Goal: Task Accomplishment & Management: Manage account settings

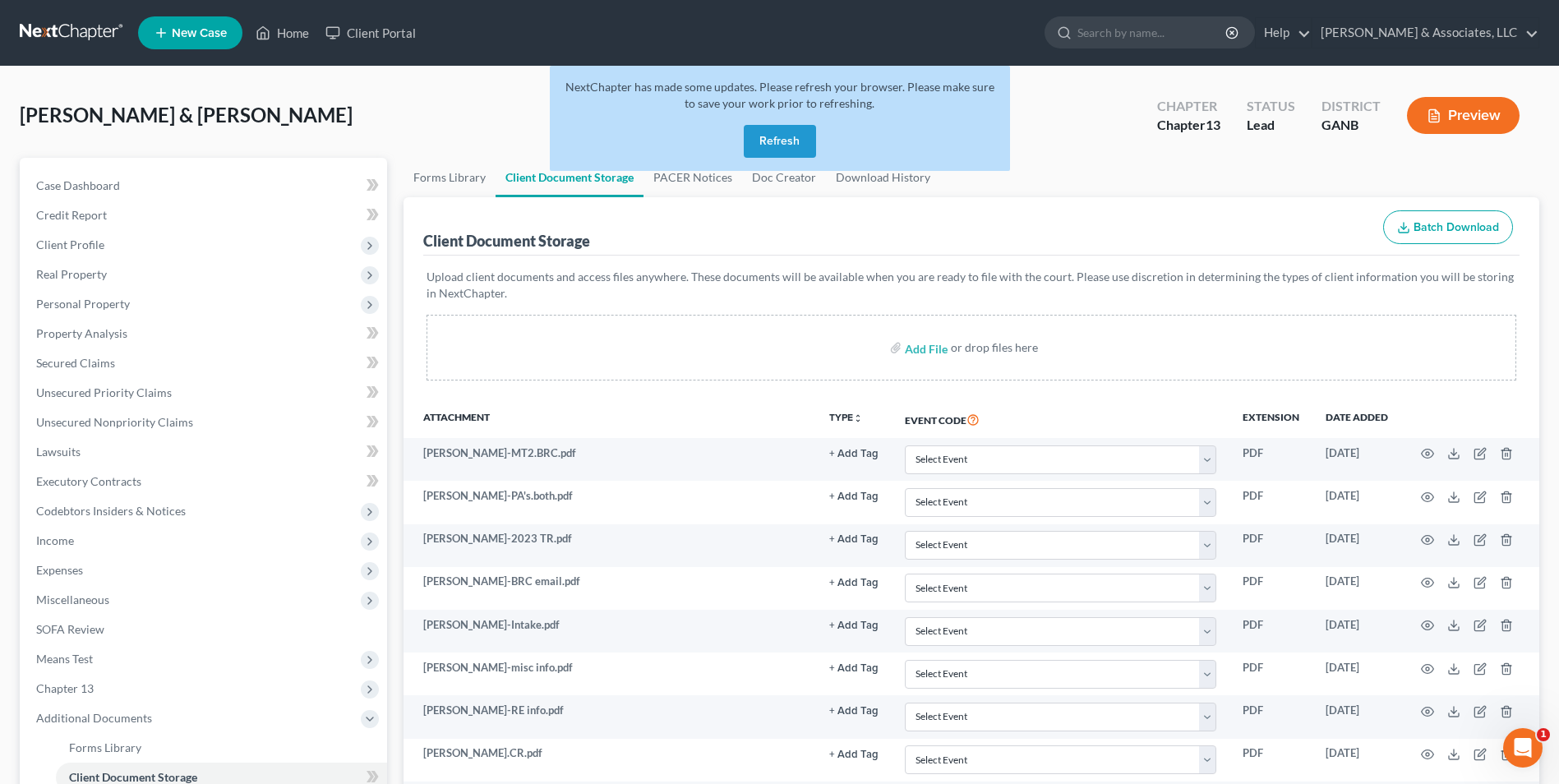
click at [780, 143] on button "Refresh" at bounding box center [780, 141] width 72 height 33
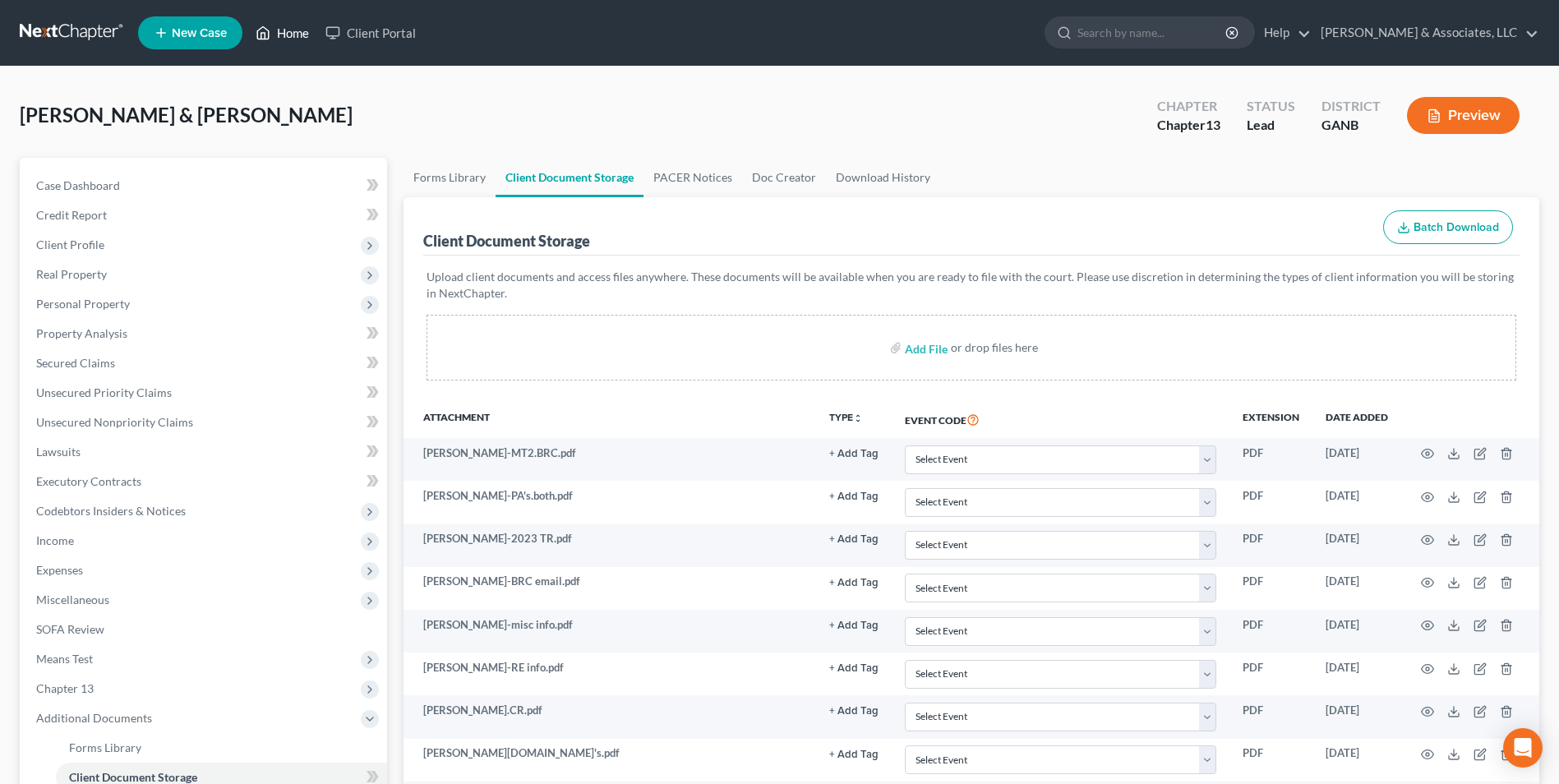
click at [292, 37] on link "Home" at bounding box center [282, 32] width 70 height 29
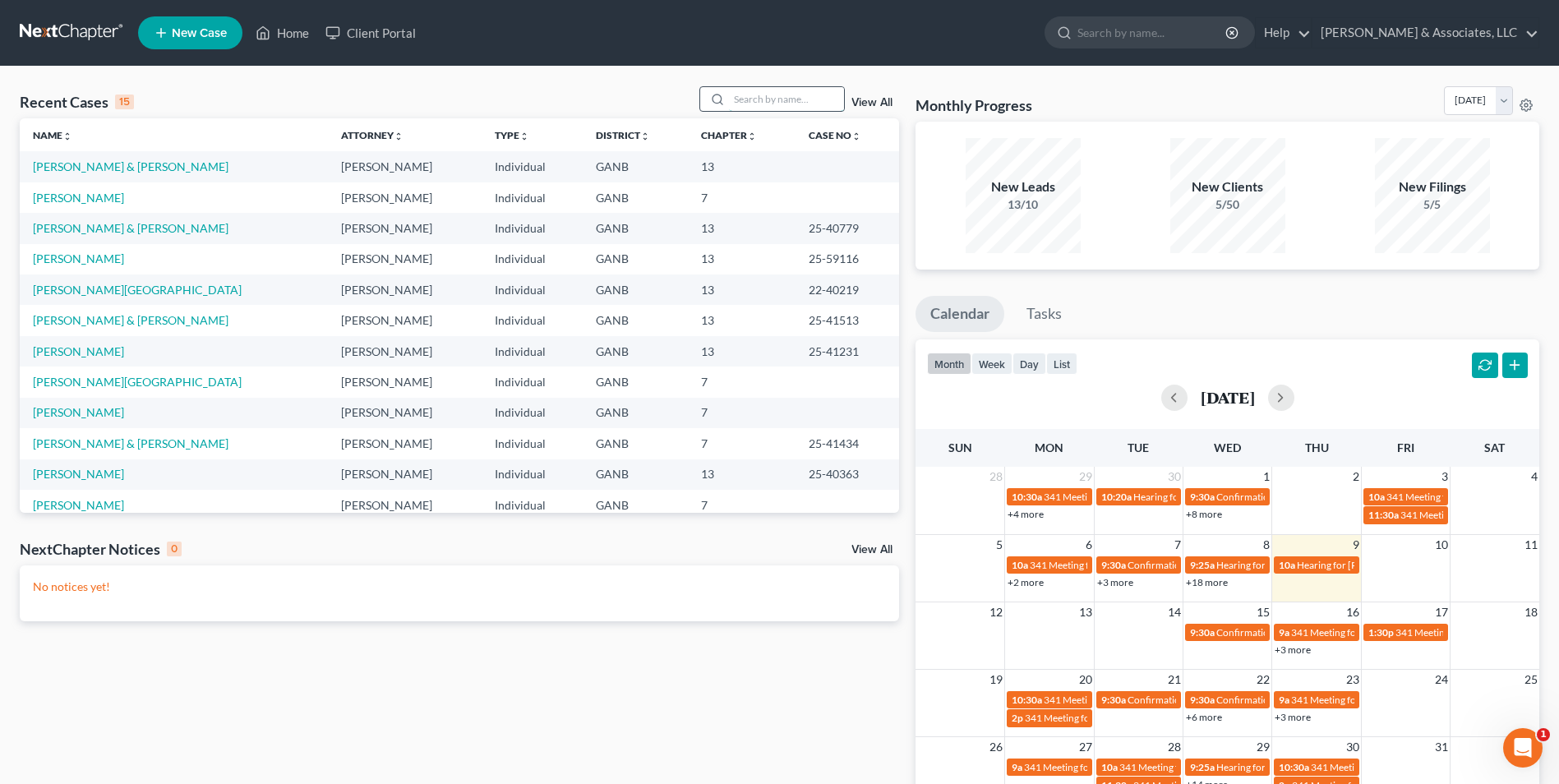
click at [753, 102] on input "search" at bounding box center [786, 99] width 115 height 24
type input "[PERSON_NAME]"
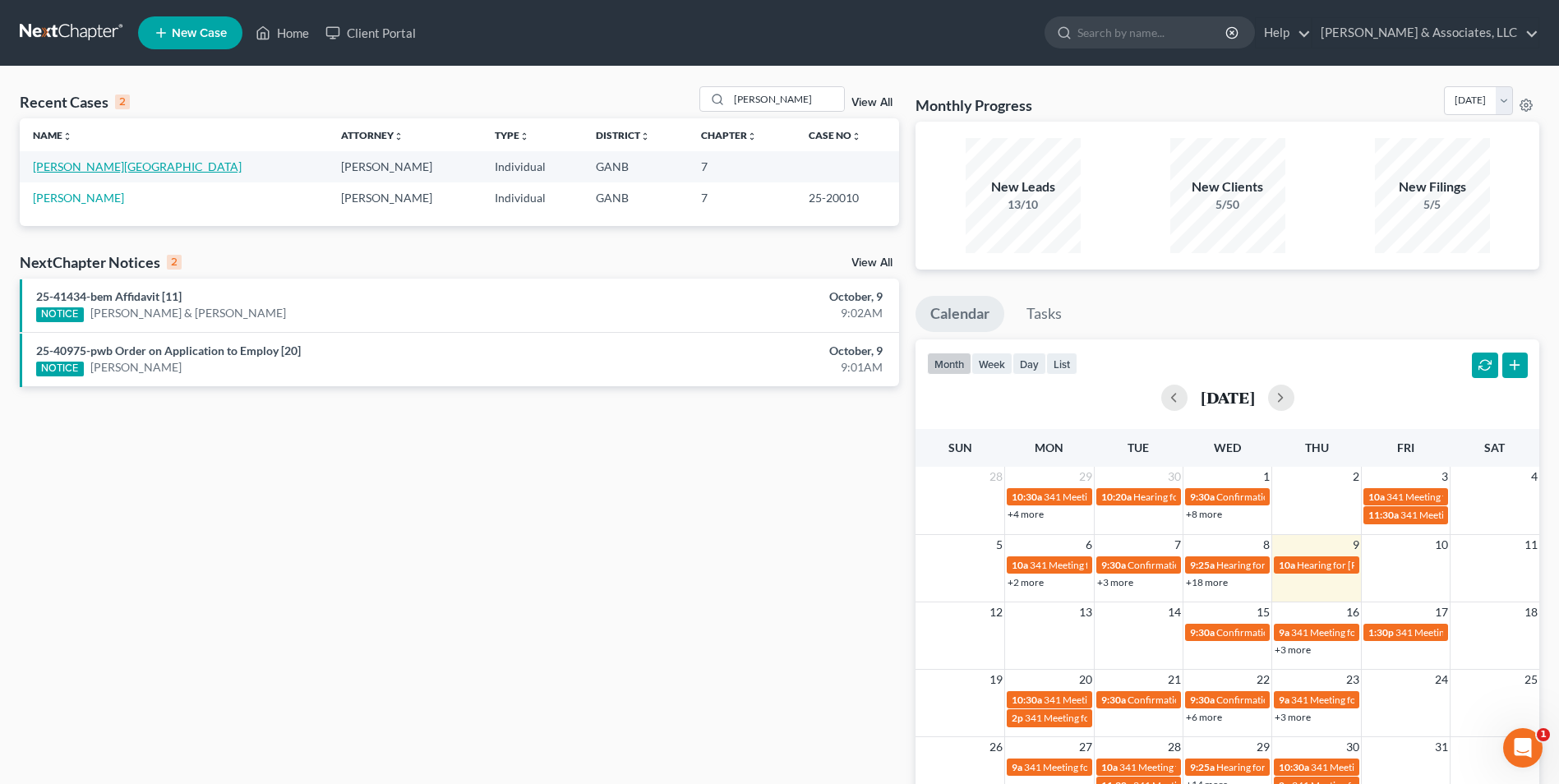
click at [68, 167] on link "[PERSON_NAME][GEOGRAPHIC_DATA]" at bounding box center [137, 166] width 209 height 14
click at [68, 166] on link "[PERSON_NAME][GEOGRAPHIC_DATA]" at bounding box center [137, 166] width 209 height 14
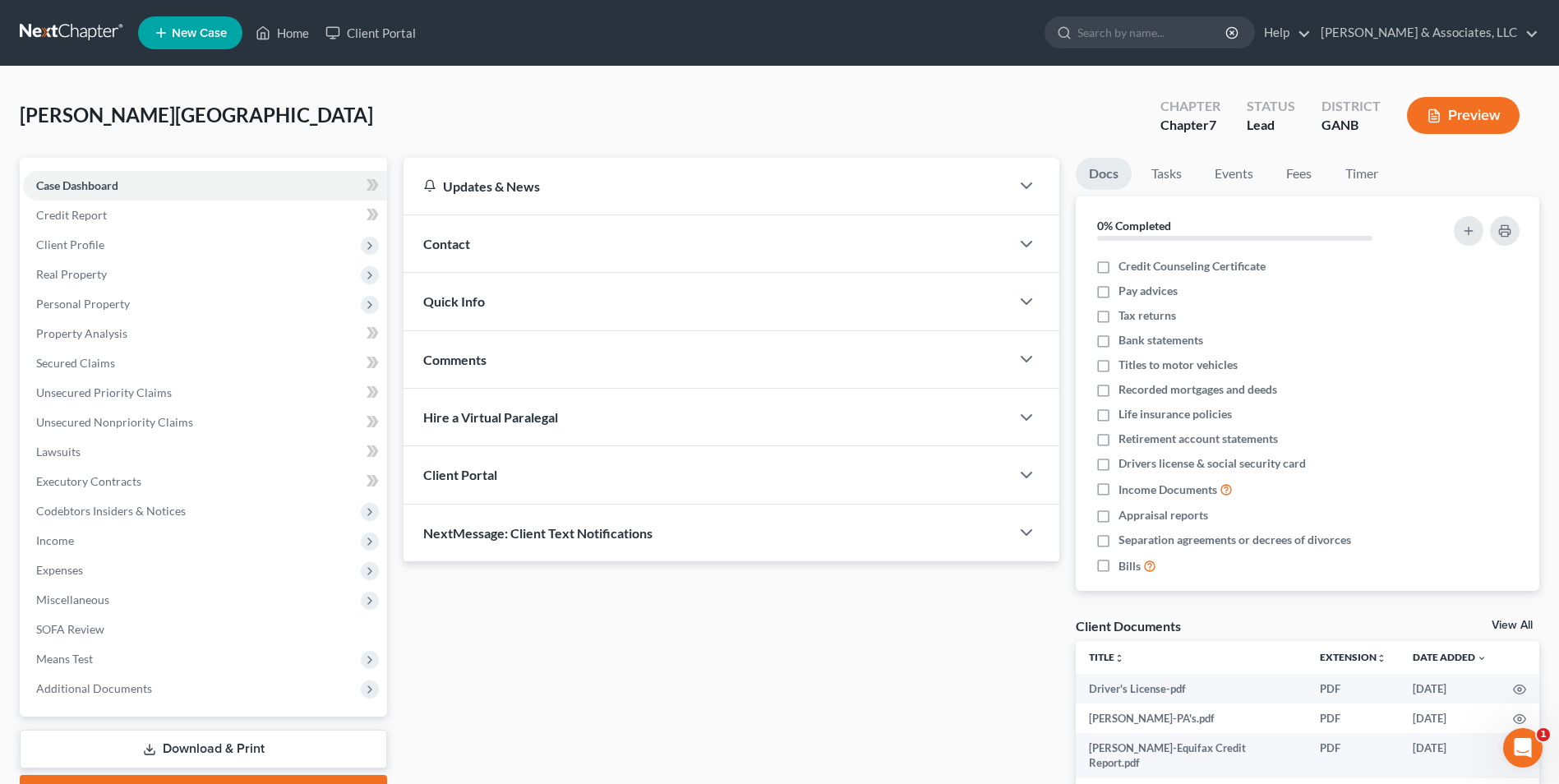
click at [1524, 624] on link "View All" at bounding box center [1513, 625] width 41 height 11
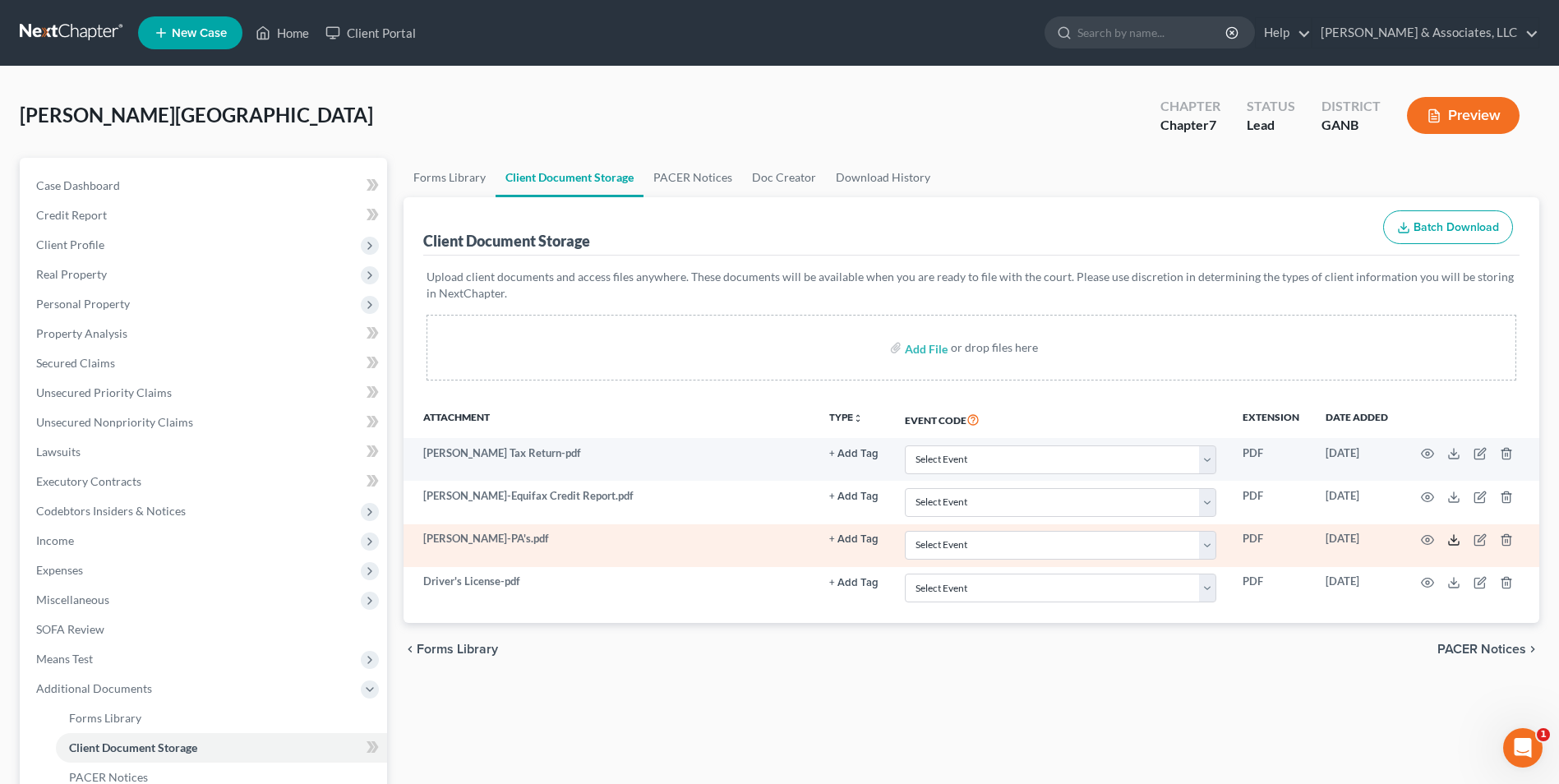
click at [1454, 544] on icon at bounding box center [1454, 540] width 13 height 13
